Goal: Obtain resource: Obtain resource

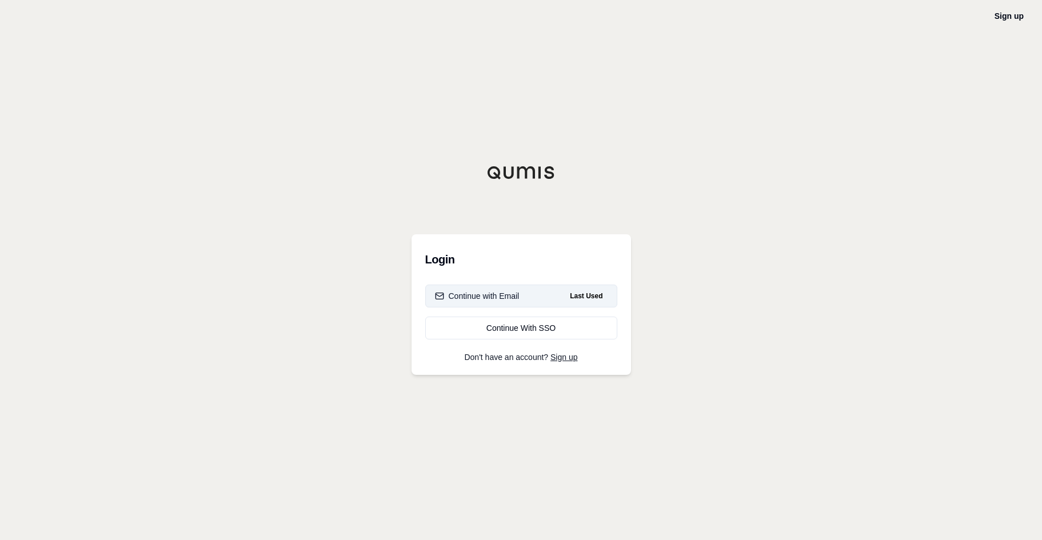
click at [484, 298] on div "Continue with Email" at bounding box center [477, 295] width 85 height 11
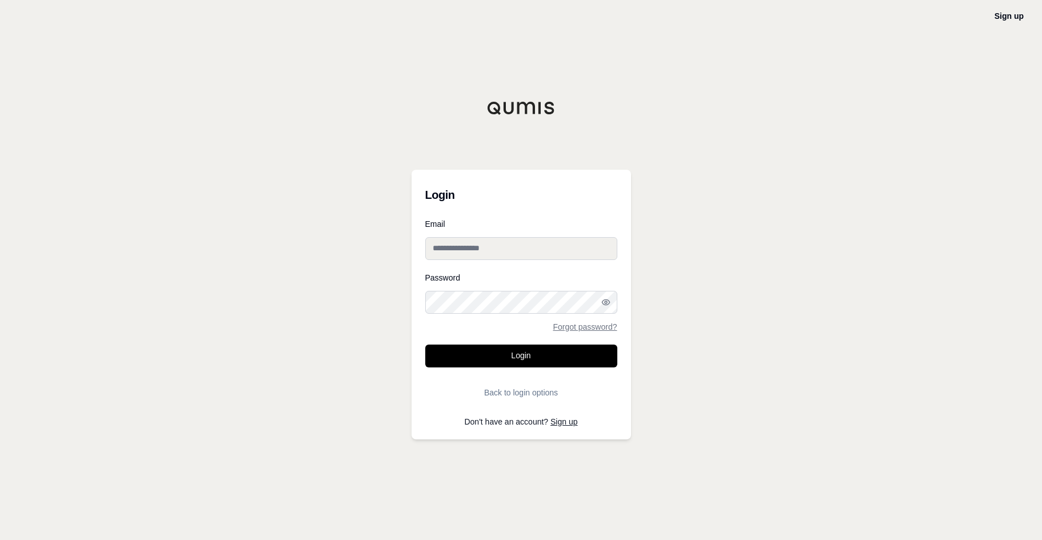
type input "**********"
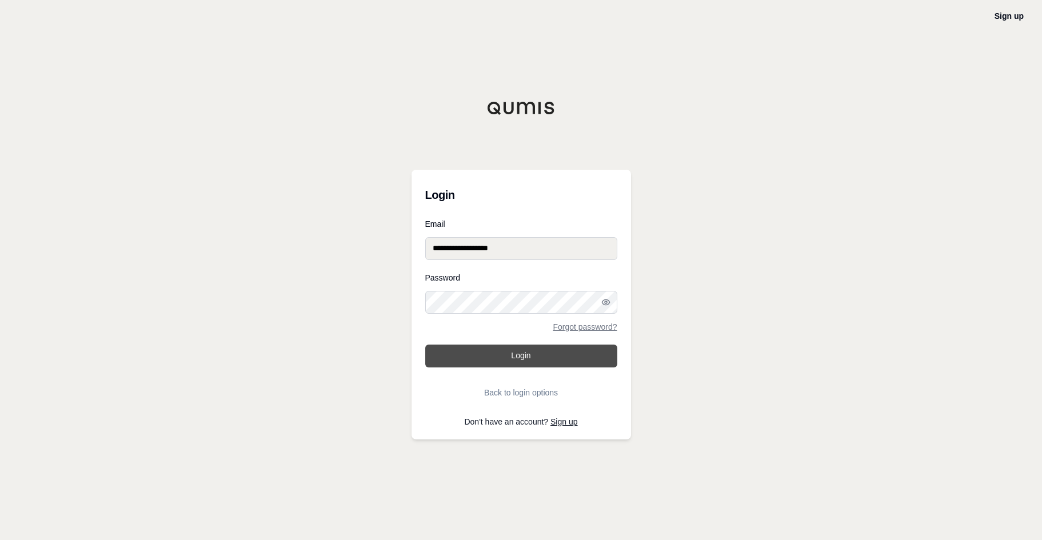
click at [535, 353] on button "Login" at bounding box center [521, 356] width 192 height 23
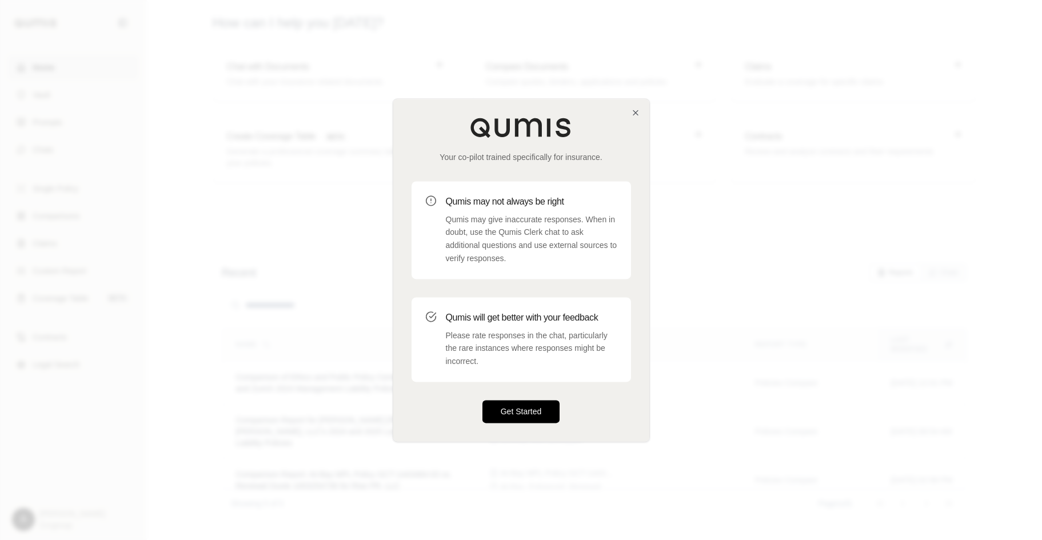
click at [536, 410] on button "Get Started" at bounding box center [521, 411] width 78 height 23
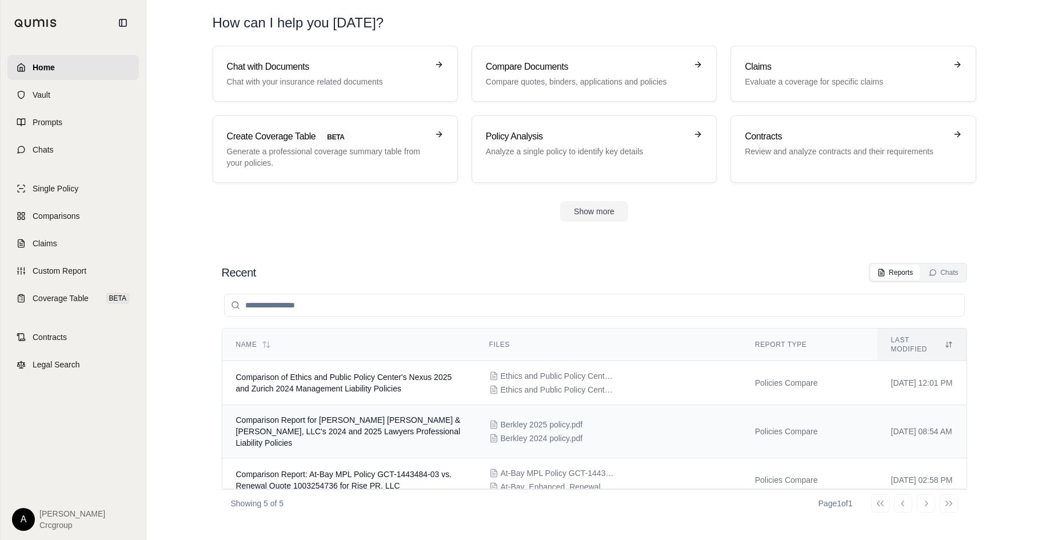
click at [302, 415] on span "Comparison Report for [PERSON_NAME] [PERSON_NAME] & [PERSON_NAME], LLC's 2024 a…" at bounding box center [348, 431] width 225 height 32
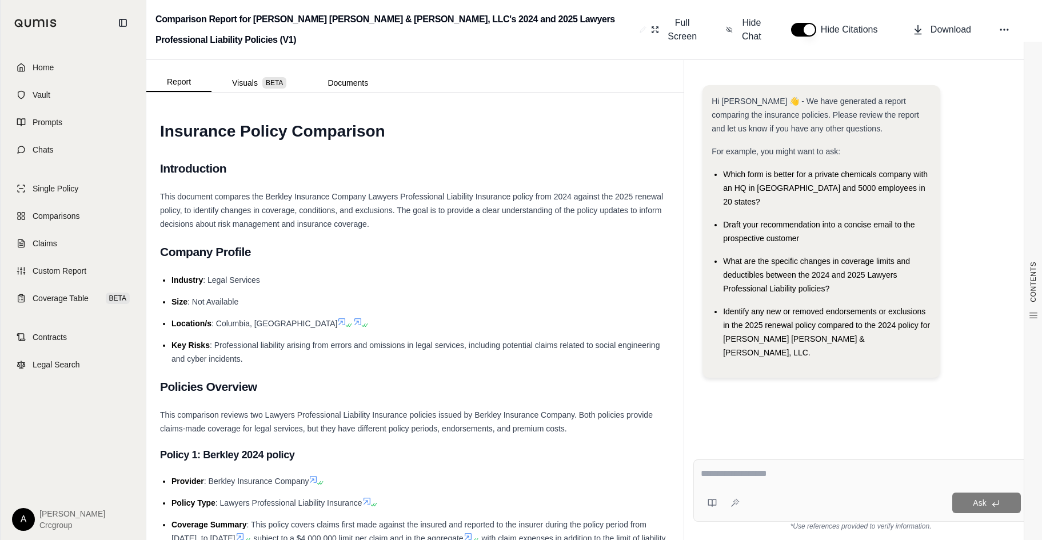
scroll to position [171, 0]
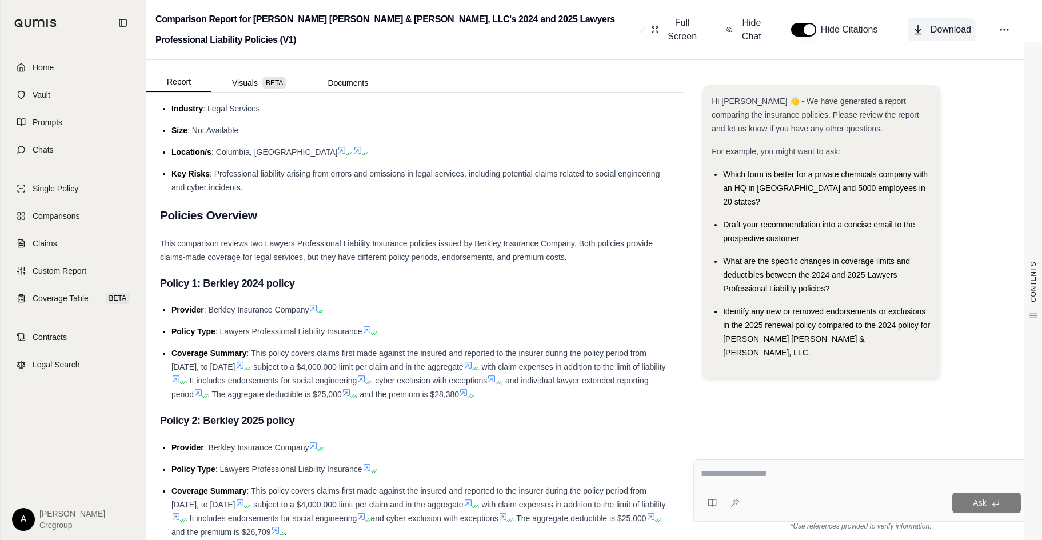
click at [955, 26] on span "Download" at bounding box center [950, 30] width 41 height 14
click at [27, 65] on link "Home" at bounding box center [72, 67] width 131 height 25
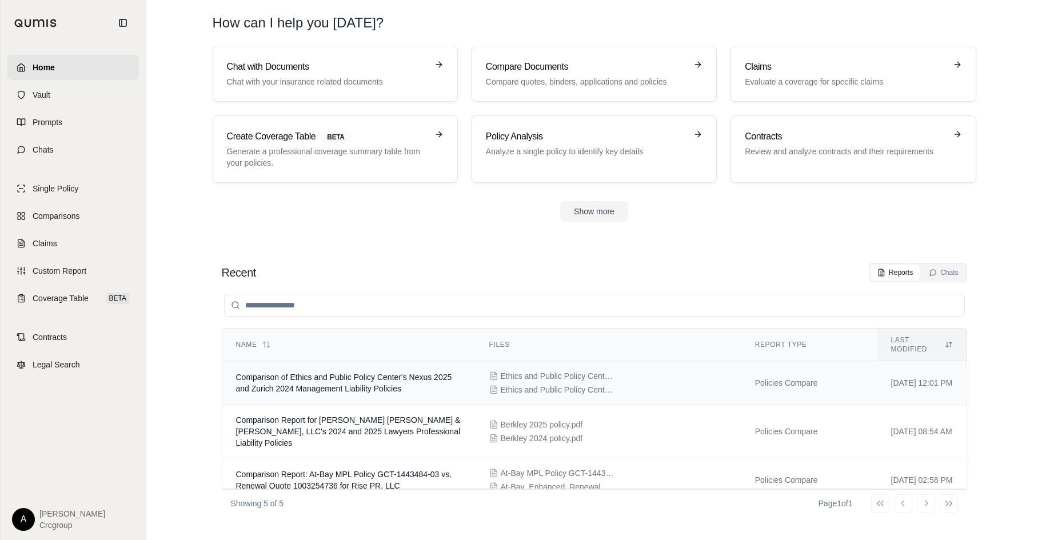
click at [333, 361] on td "Comparison of Ethics and Public Policy Center's Nexus 2025 and Zurich 2024 Mana…" at bounding box center [348, 383] width 253 height 44
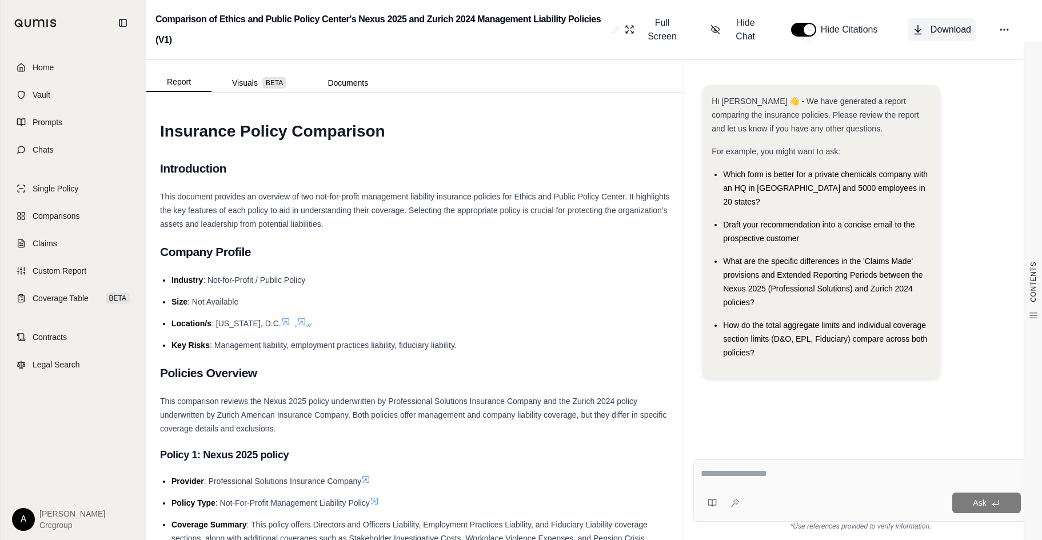
click at [950, 27] on span "Download" at bounding box center [950, 30] width 41 height 14
click at [50, 65] on span "Home" at bounding box center [43, 67] width 21 height 11
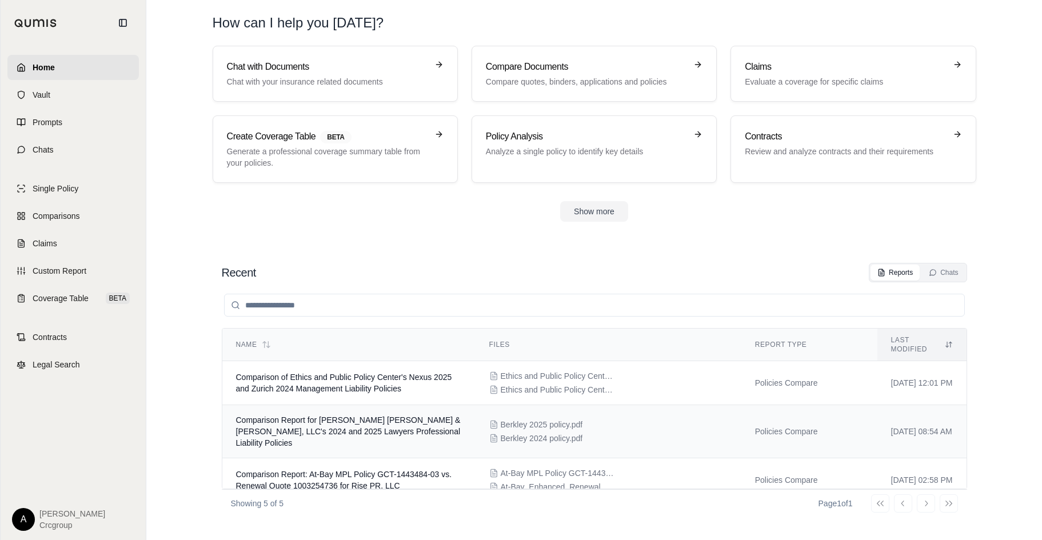
scroll to position [57, 0]
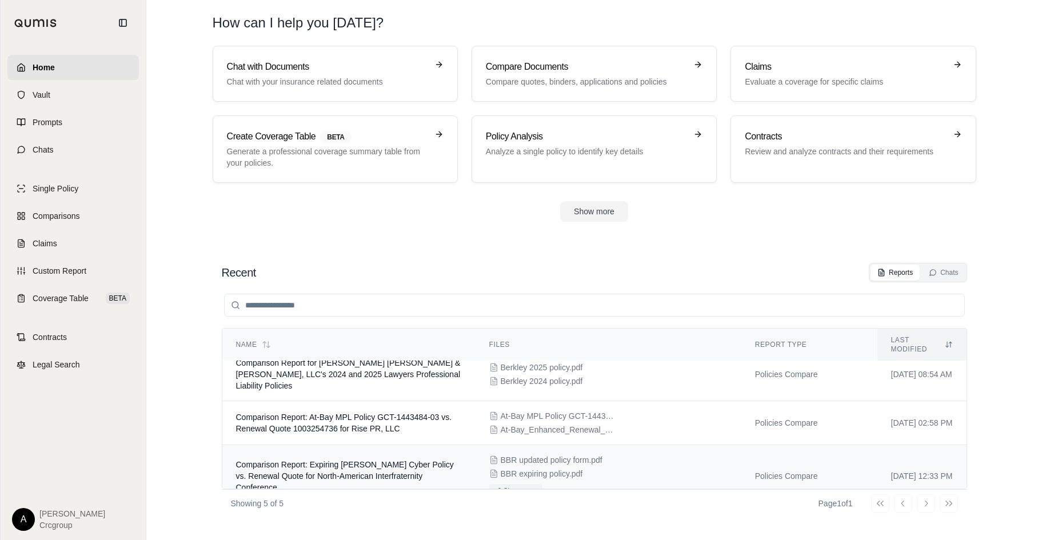
click at [347, 461] on td "Comparison Report: Expiring [PERSON_NAME] Cyber Policy vs. Renewal Quote for No…" at bounding box center [348, 476] width 253 height 62
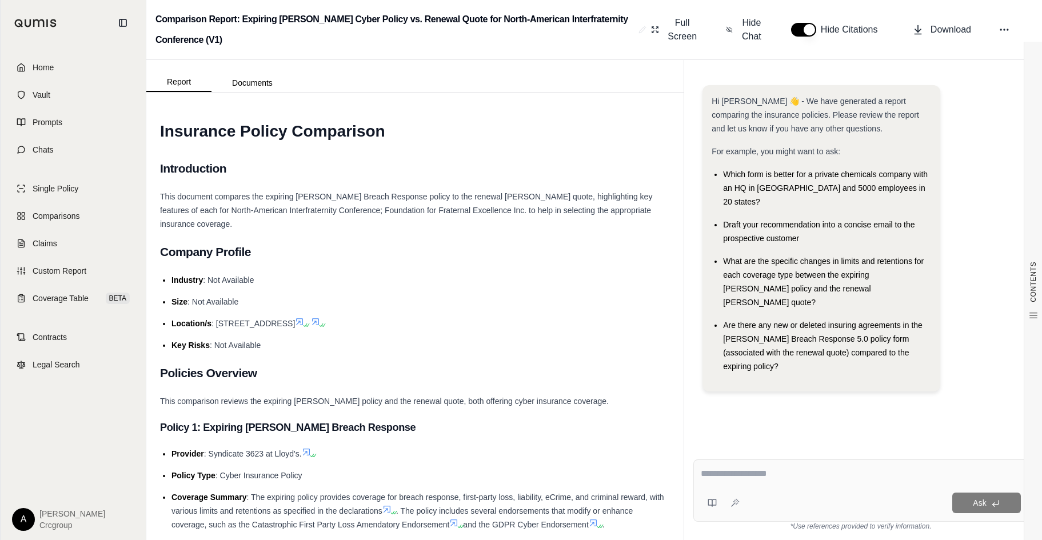
click at [768, 472] on textarea at bounding box center [861, 474] width 320 height 14
type textarea "*"
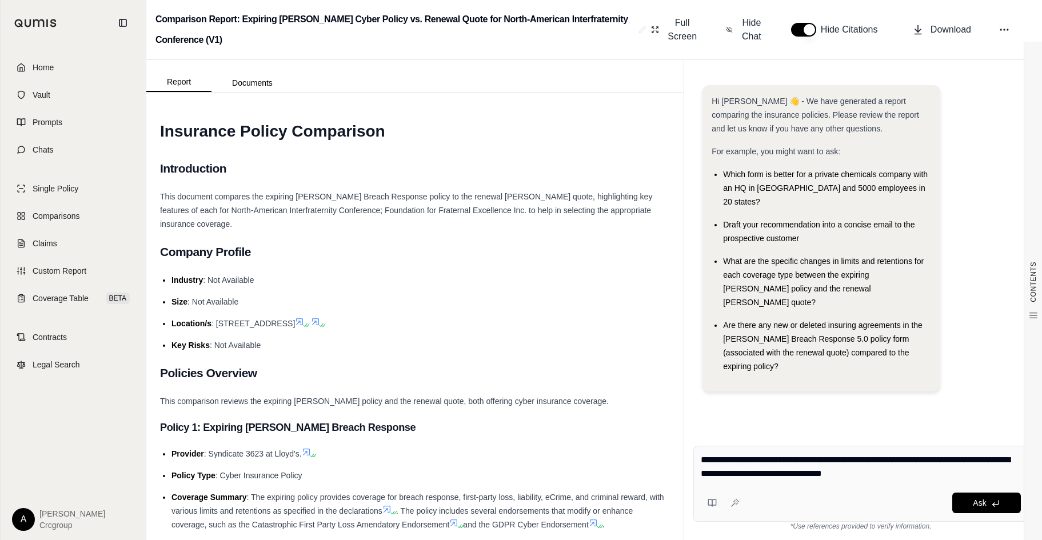
type textarea "**********"
click at [983, 503] on span "Ask" at bounding box center [978, 502] width 13 height 9
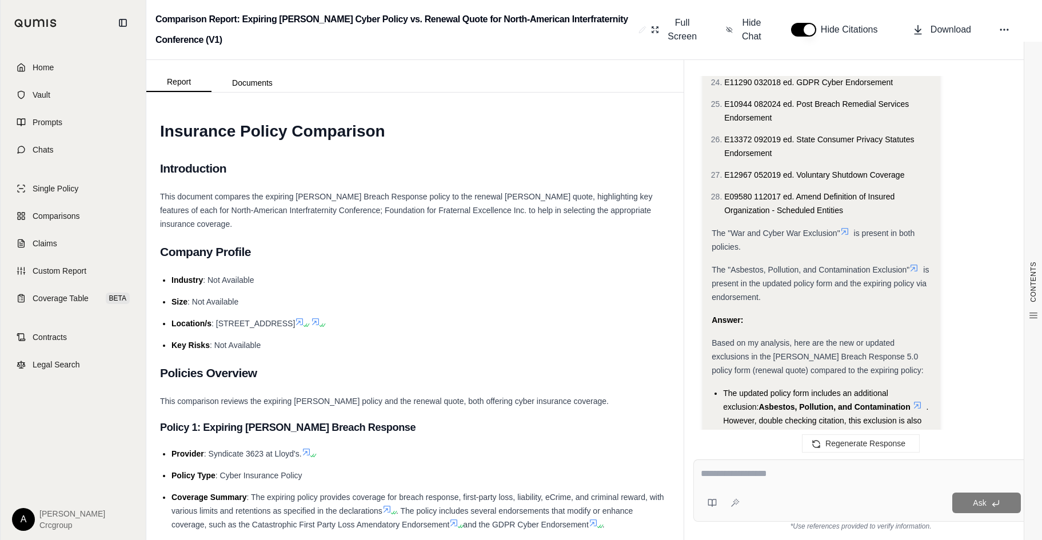
scroll to position [3584, 0]
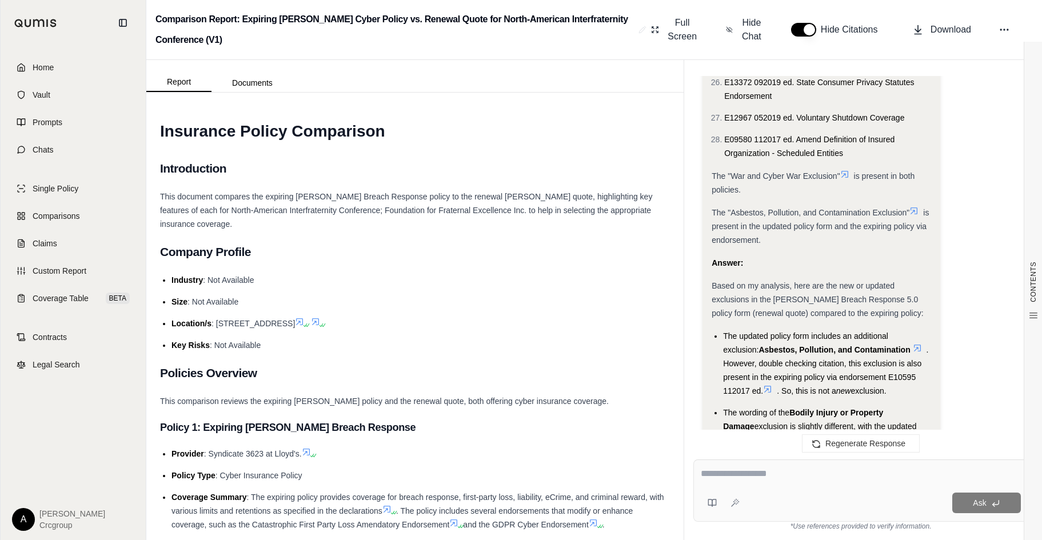
drag, startPoint x: 829, startPoint y: 207, endPoint x: 815, endPoint y: 209, distance: 13.9
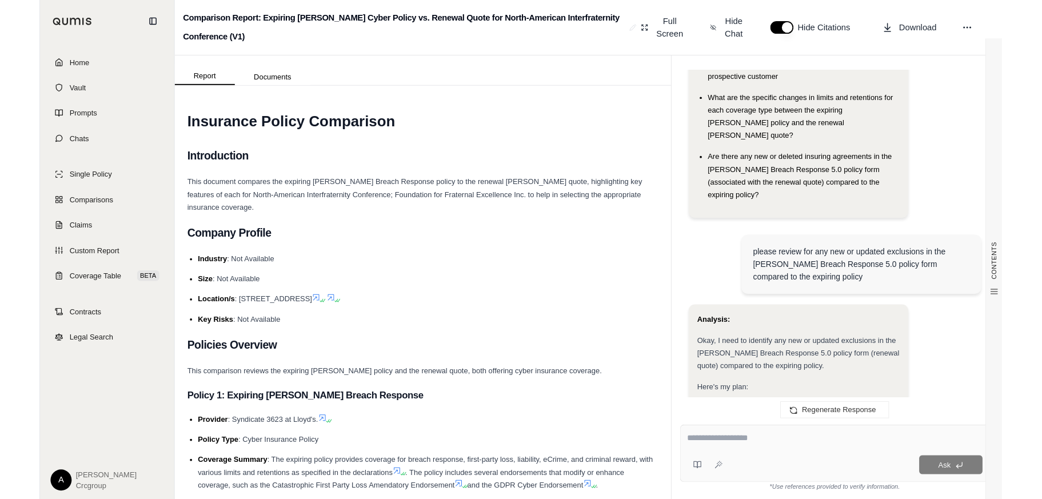
scroll to position [0, 0]
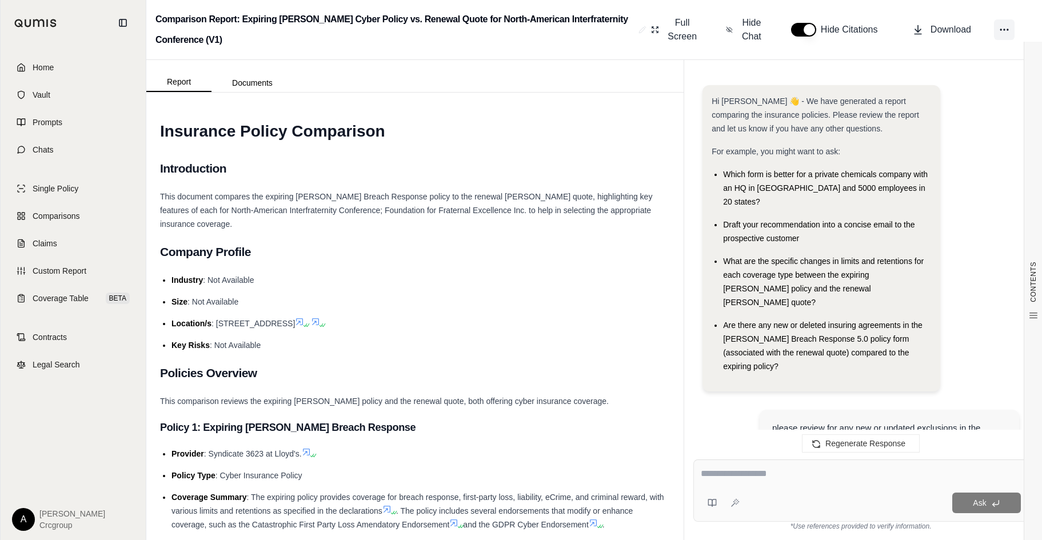
click at [1002, 30] on icon at bounding box center [1003, 29] width 11 height 11
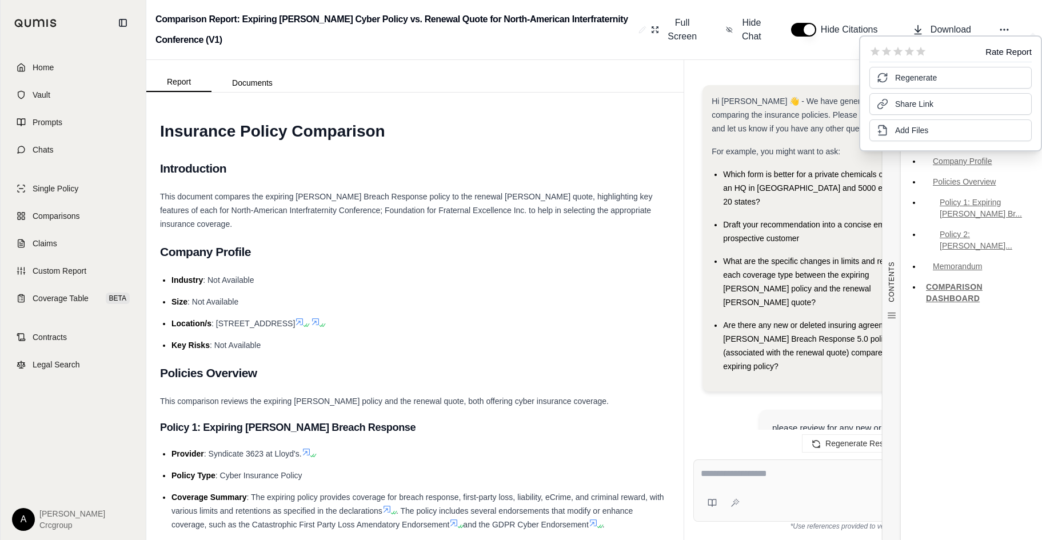
click at [900, 242] on div "Table of Contents INSURANCE POLICY COMPARISON Introduction Company Profile Poli…" at bounding box center [971, 291] width 142 height 498
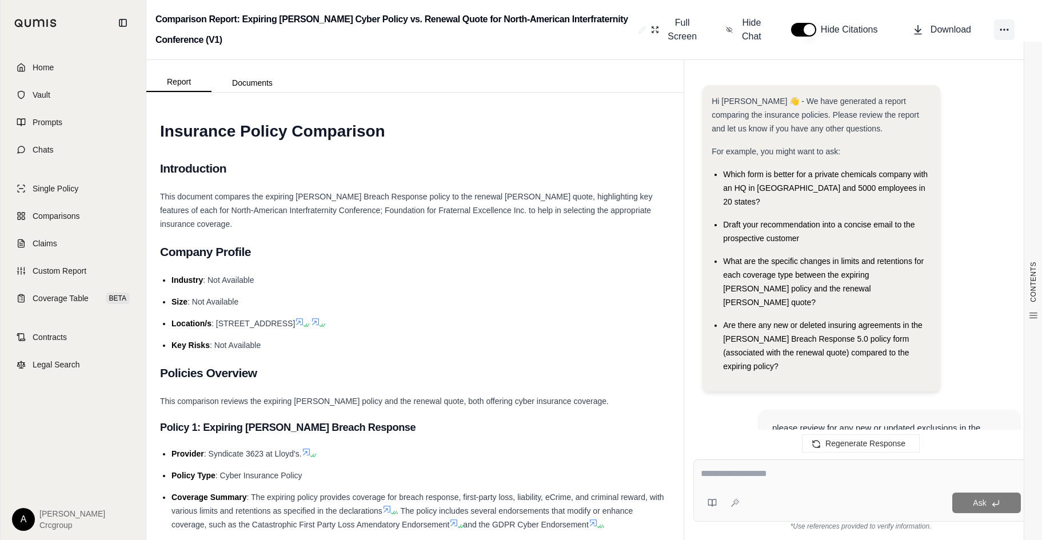
click at [1002, 29] on icon at bounding box center [1003, 29] width 11 height 11
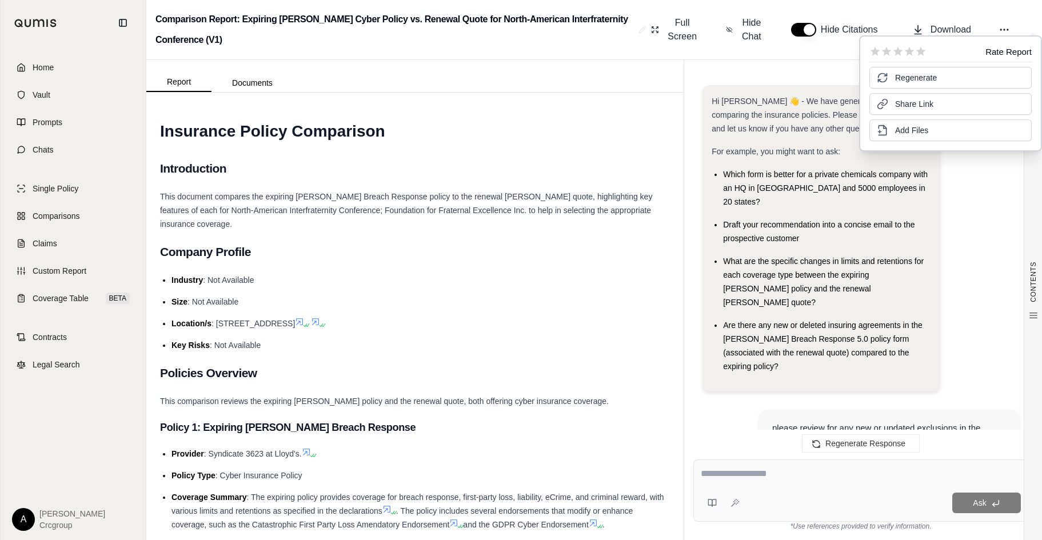
click at [867, 221] on div "Draft your recommendation into a concise email to the prospective customer" at bounding box center [826, 231] width 207 height 27
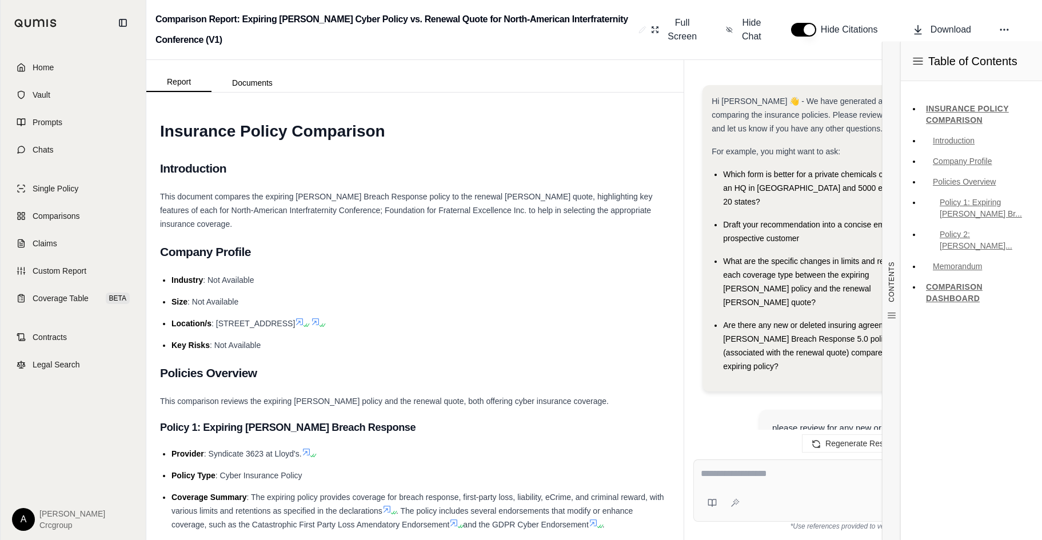
click at [821, 287] on ul "Which form is better for a private chemicals company with an HQ in [GEOGRAPHIC_…" at bounding box center [820, 270] width 219 height 206
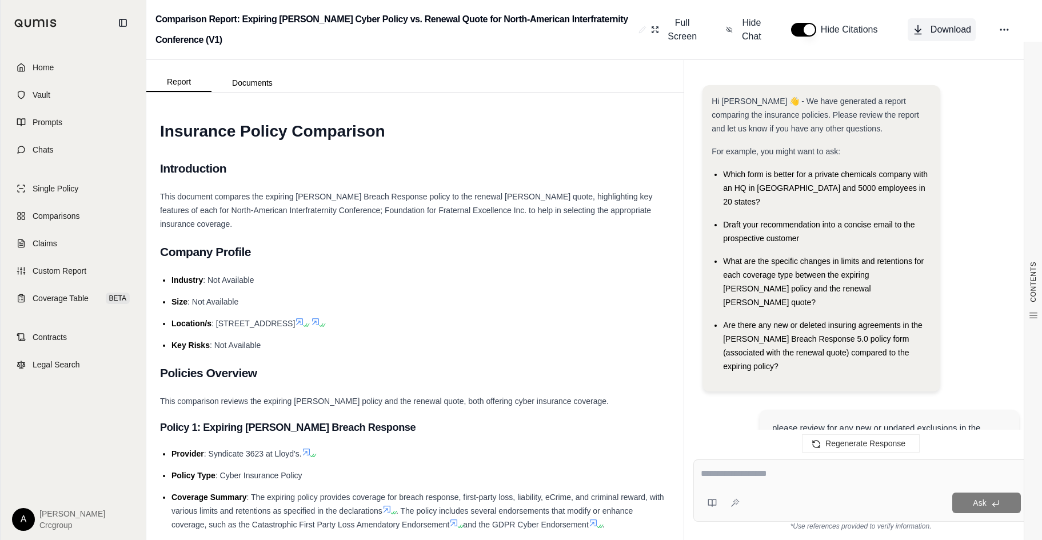
click at [940, 30] on span "Download" at bounding box center [950, 30] width 41 height 14
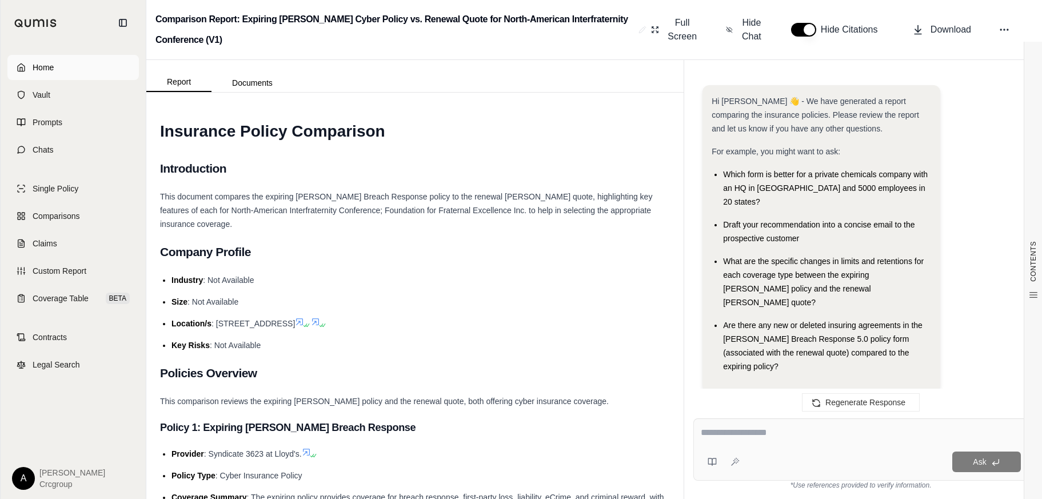
click at [53, 67] on span "Home" at bounding box center [43, 67] width 21 height 11
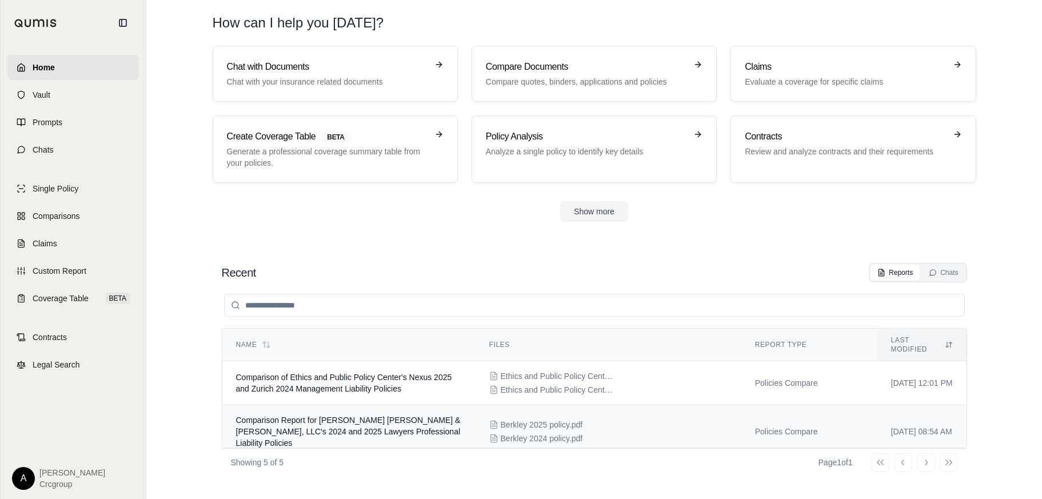
scroll to position [114, 0]
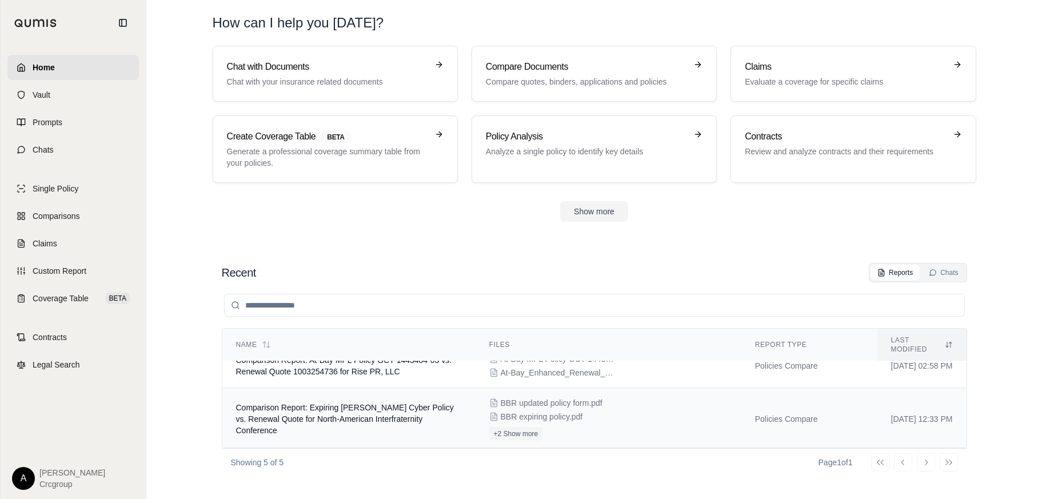
click at [385, 407] on span "Comparison Report: Expiring [PERSON_NAME] Cyber Policy vs. Renewal Quote for No…" at bounding box center [345, 419] width 218 height 32
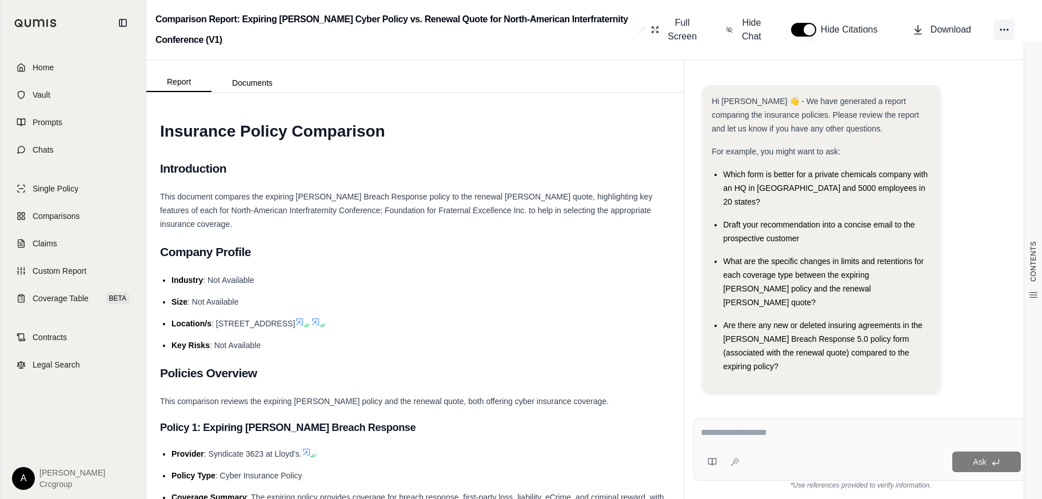
click at [1002, 32] on icon at bounding box center [1003, 29] width 11 height 11
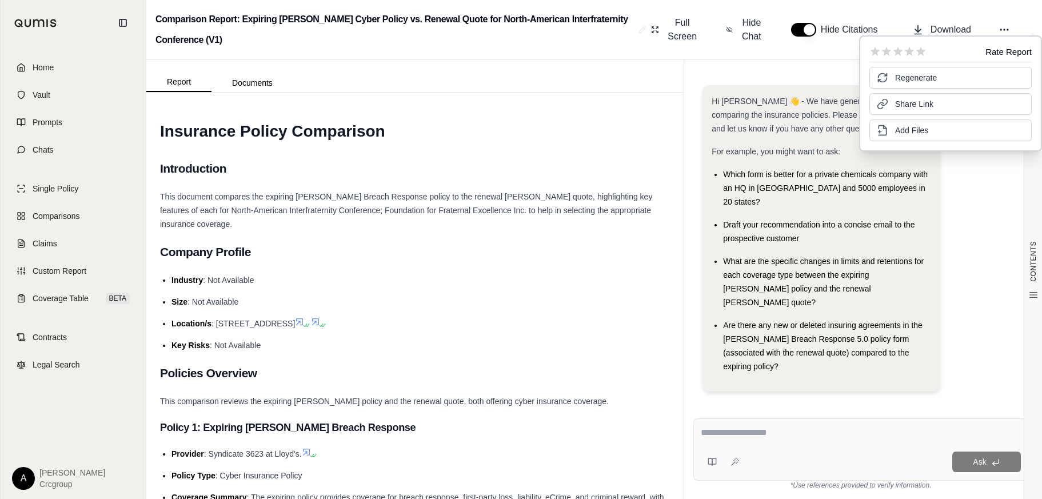
click at [899, 377] on div "Hi [PERSON_NAME] 👋 - We have generated a report comparing the insurance policie…" at bounding box center [860, 238] width 335 height 324
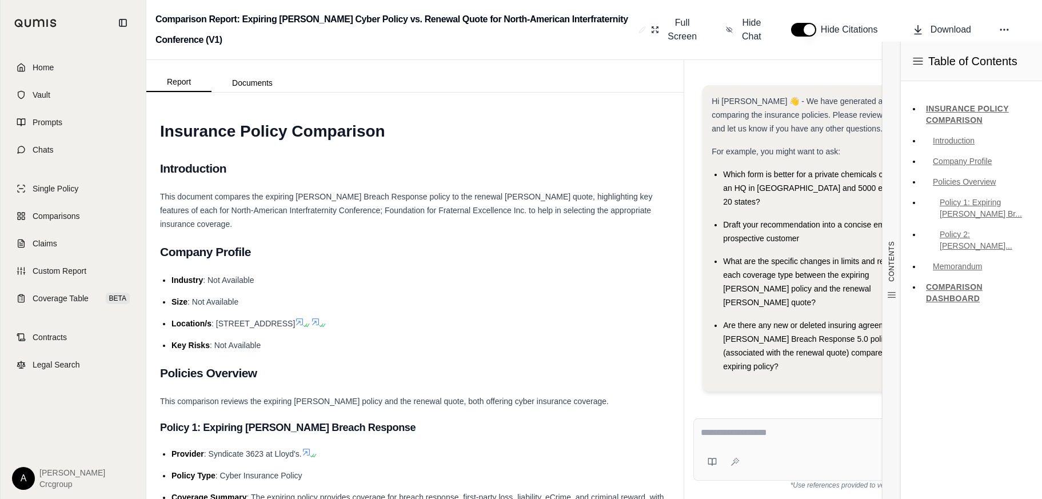
click at [792, 365] on div "Hi [PERSON_NAME] 👋 - We have generated a report comparing the insurance policie…" at bounding box center [860, 238] width 335 height 324
click at [946, 289] on link "COMPARISON DASHBOARD" at bounding box center [976, 293] width 111 height 30
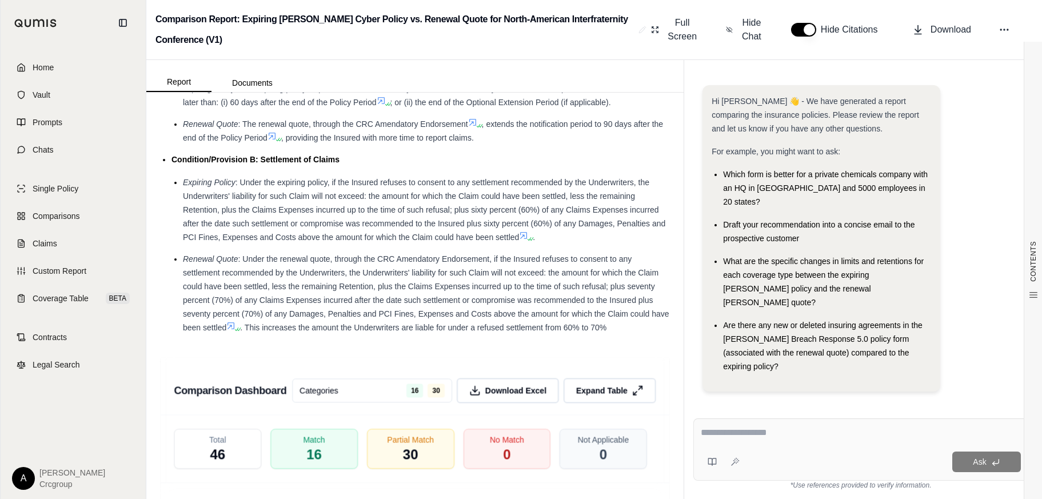
scroll to position [1954, 0]
